Goal: Check status: Check status

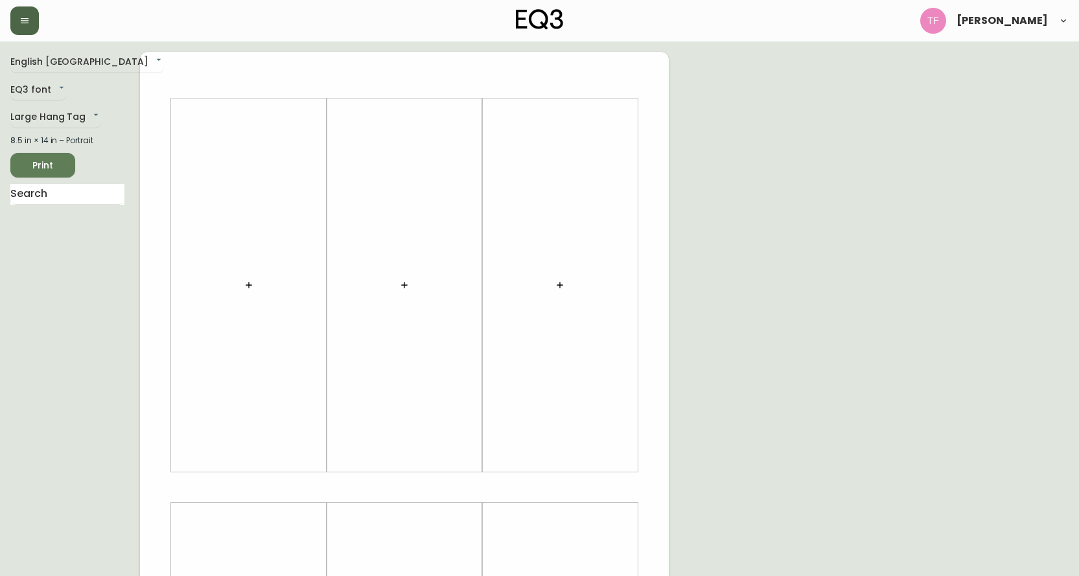
click at [23, 18] on icon "button" at bounding box center [25, 20] width 8 height 5
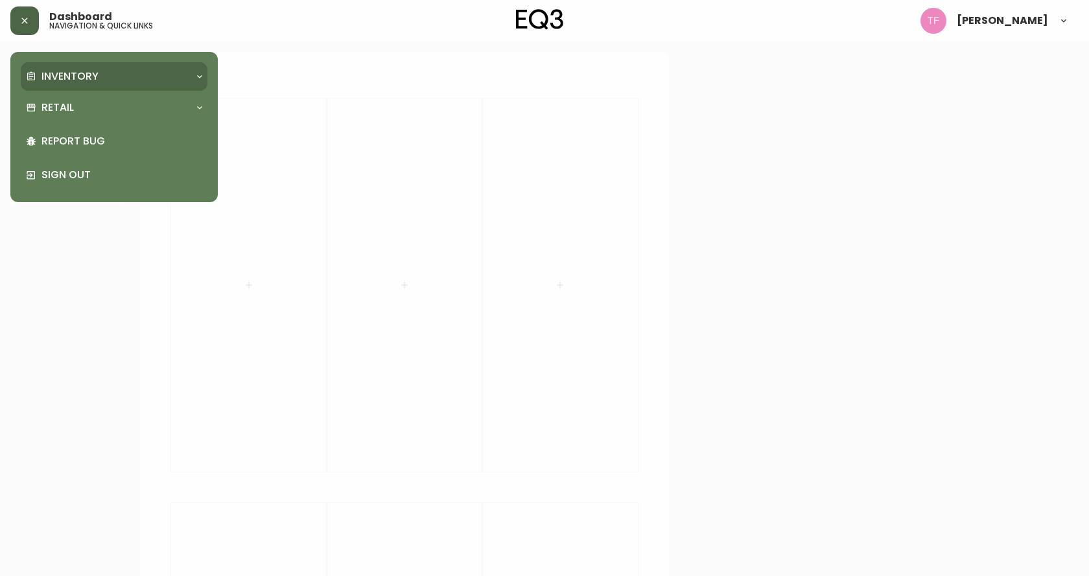
click at [53, 84] on p "Inventory" at bounding box center [69, 76] width 57 height 14
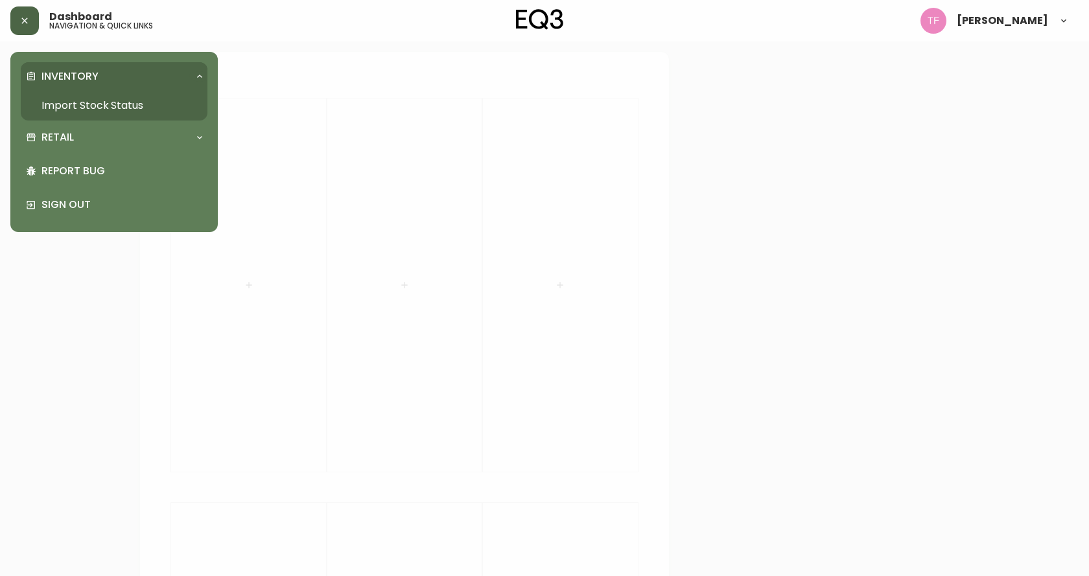
click at [68, 104] on link "Import Stock Status" at bounding box center [114, 106] width 187 height 30
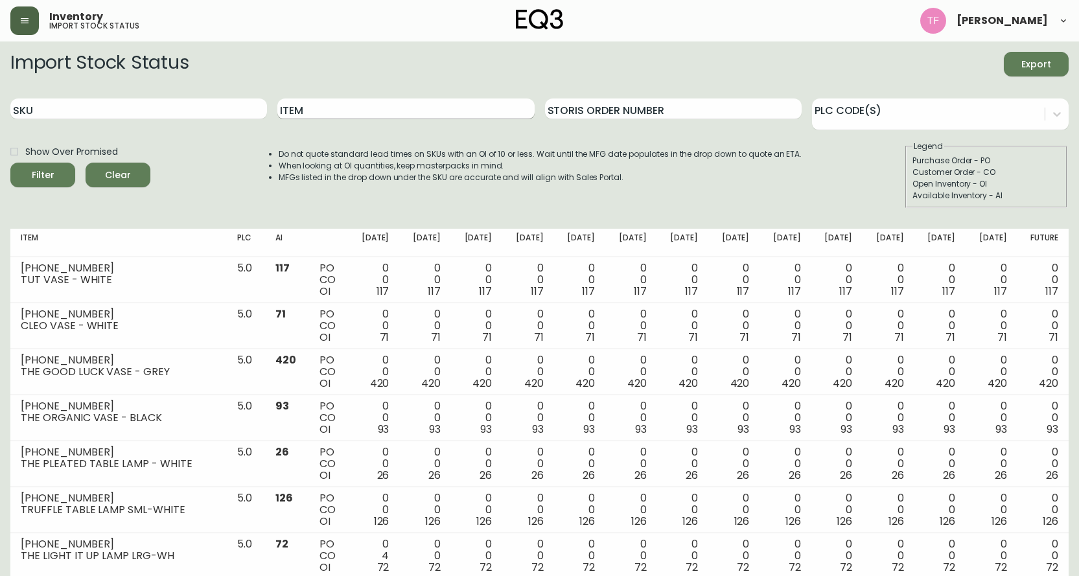
click at [428, 110] on input "Item" at bounding box center [405, 109] width 257 height 21
type input "climb"
click at [10, 163] on button "Filter" at bounding box center [42, 175] width 65 height 25
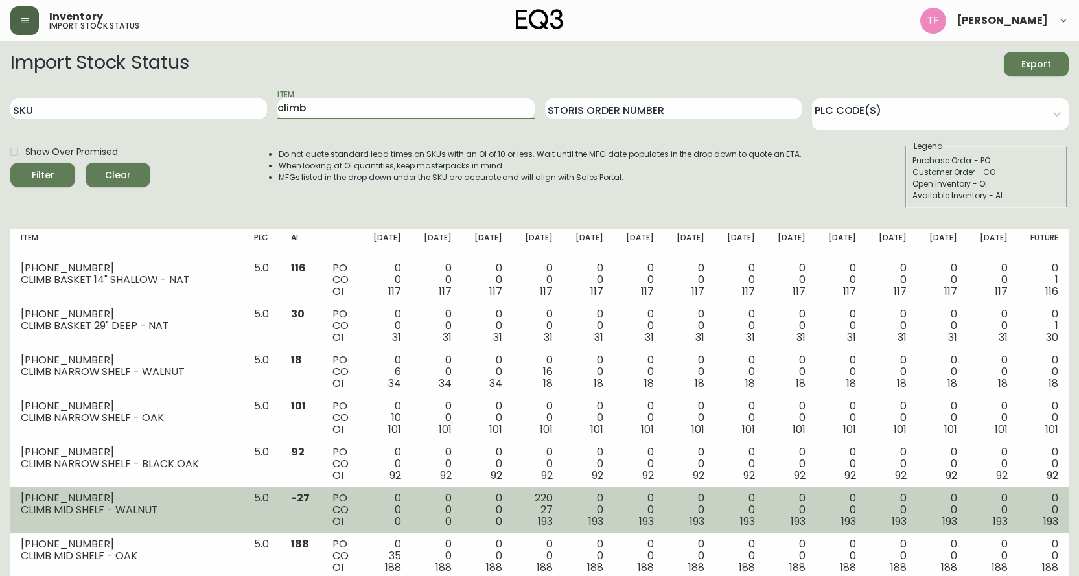
click at [538, 520] on span "193" at bounding box center [545, 521] width 15 height 15
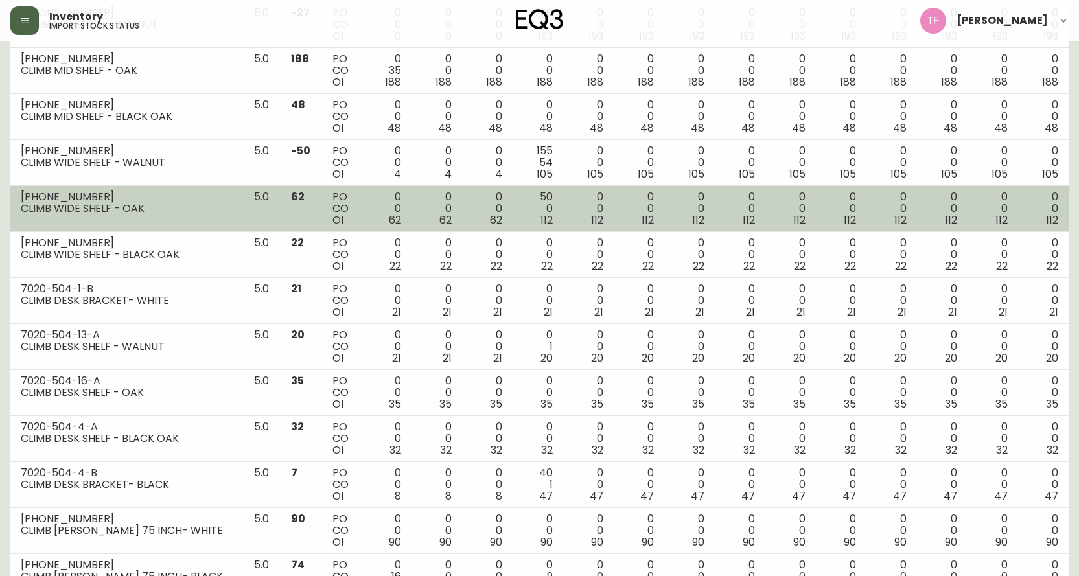
scroll to position [633, 0]
